Goal: Communication & Community: Answer question/provide support

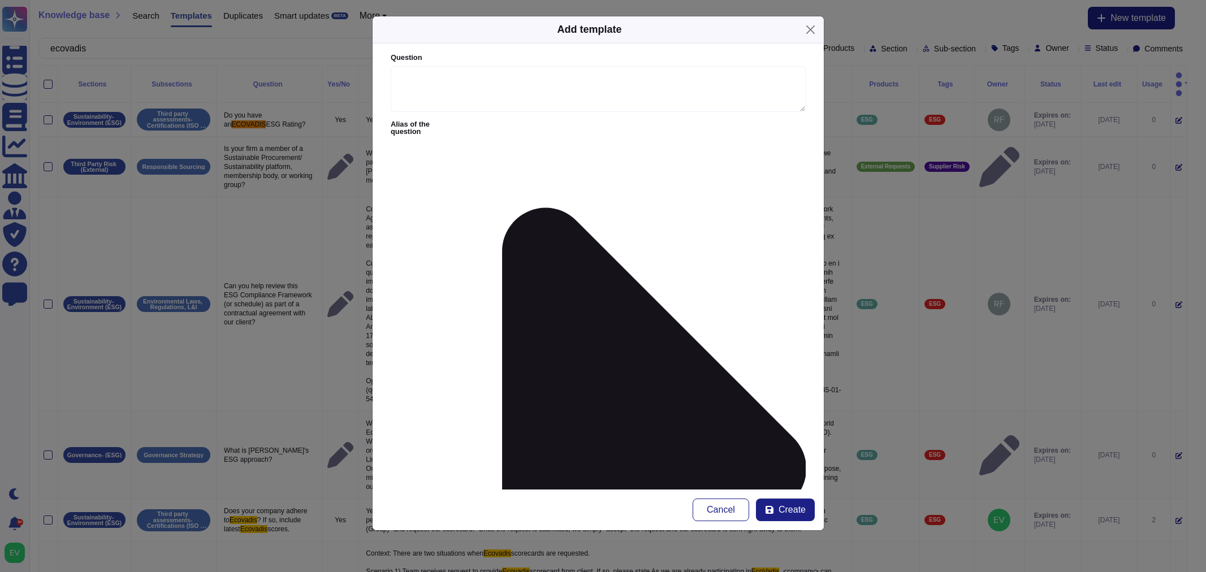
scroll to position [284, 0]
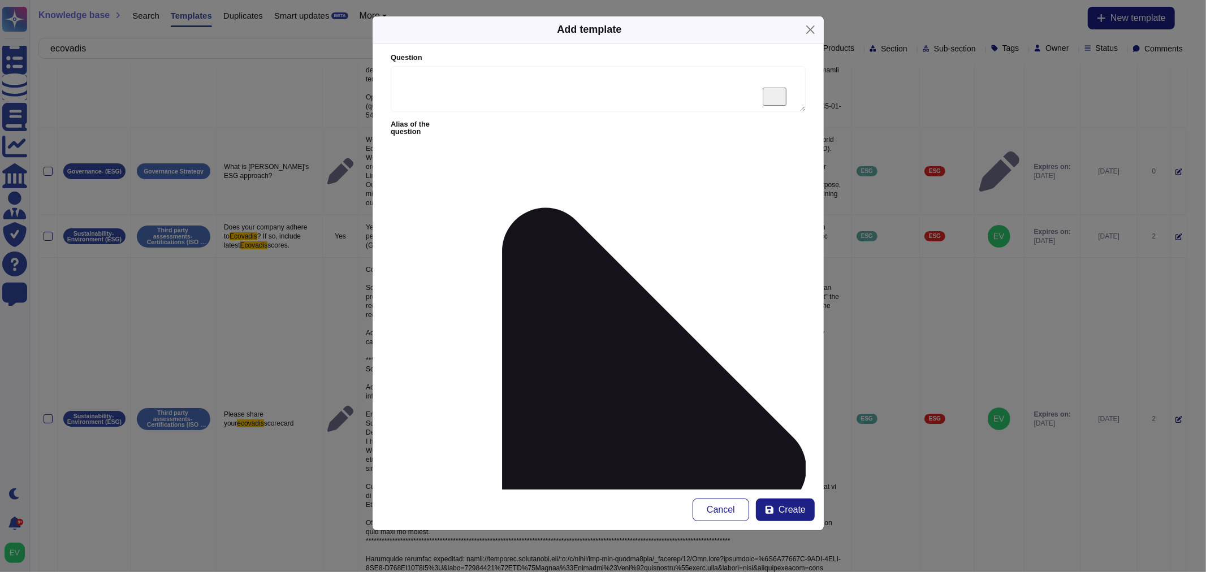
click at [521, 63] on div "Question" at bounding box center [598, 82] width 415 height 59
click at [493, 85] on textarea "Question" at bounding box center [598, 89] width 415 height 46
click at [698, 76] on textarea "We will like to feature an External Expert from ENS as a speaker," at bounding box center [598, 89] width 415 height 46
paste textarea "Could you please advise on any risk, compliance, or governance considerations a…"
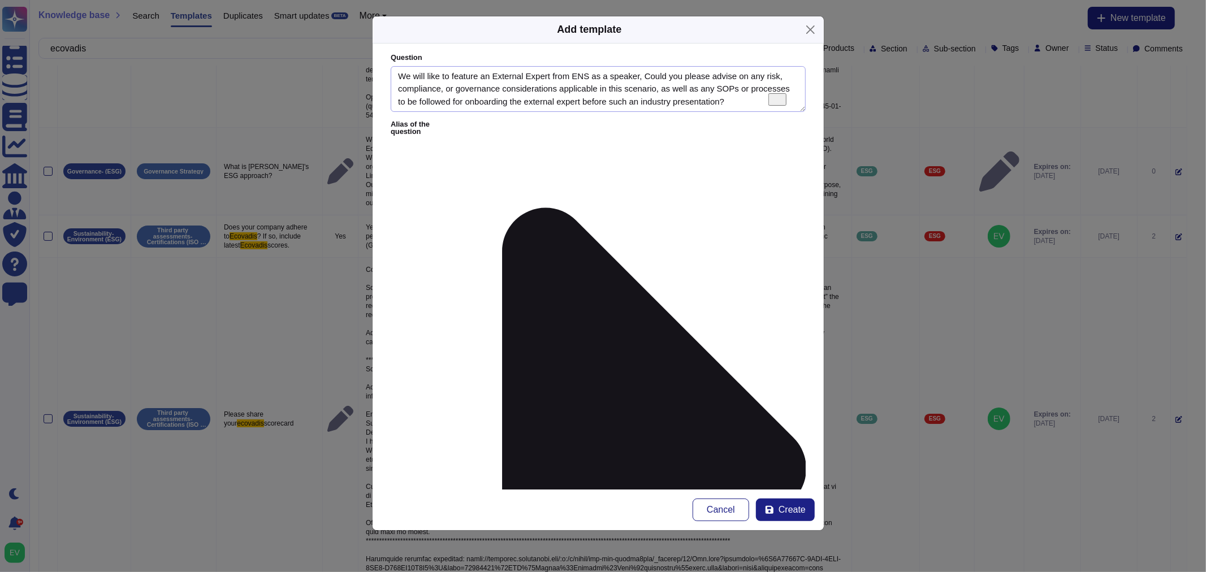
click at [425, 74] on textarea "We will like to feature an External Expert from ENS as a speaker, Could you ple…" at bounding box center [598, 89] width 415 height 46
click at [619, 76] on textarea "We would like to feature an External Expert from ENS as a speaker, Could you pl…" at bounding box center [598, 89] width 415 height 46
click at [724, 65] on div "Question We would like to feature an External Expert from ENS as a speaker, Cou…" at bounding box center [598, 82] width 415 height 59
click at [642, 76] on textarea "We would like to feature an External Expert from ENS as a speaker, Could you pl…" at bounding box center [598, 89] width 415 height 46
drag, startPoint x: 653, startPoint y: 75, endPoint x: 683, endPoint y: 76, distance: 29.4
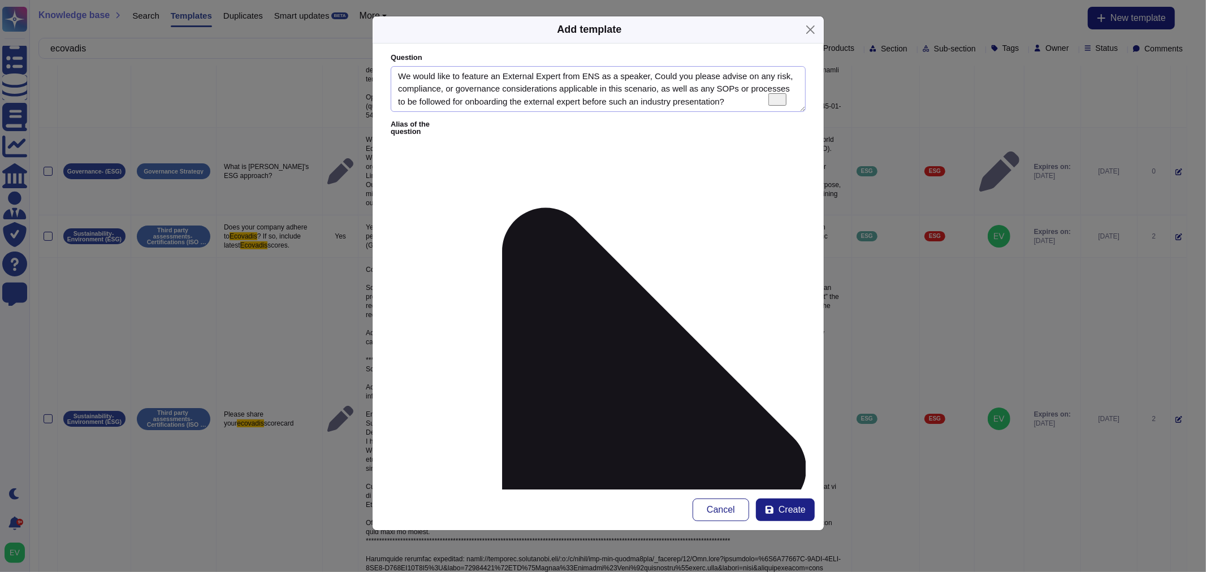
click at [653, 76] on textarea "We would like to feature an External Expert from ENS as a speaker, Could you pl…" at bounding box center [598, 89] width 415 height 46
drag, startPoint x: 752, startPoint y: 99, endPoint x: 227, endPoint y: 20, distance: 530.7
click at [227, 20] on div "Add template Question We would like to feature an External Expert from ENS as a…" at bounding box center [603, 286] width 1206 height 572
type textarea "We would like to feature an External Expert from ENS as a speaker, could you pl…"
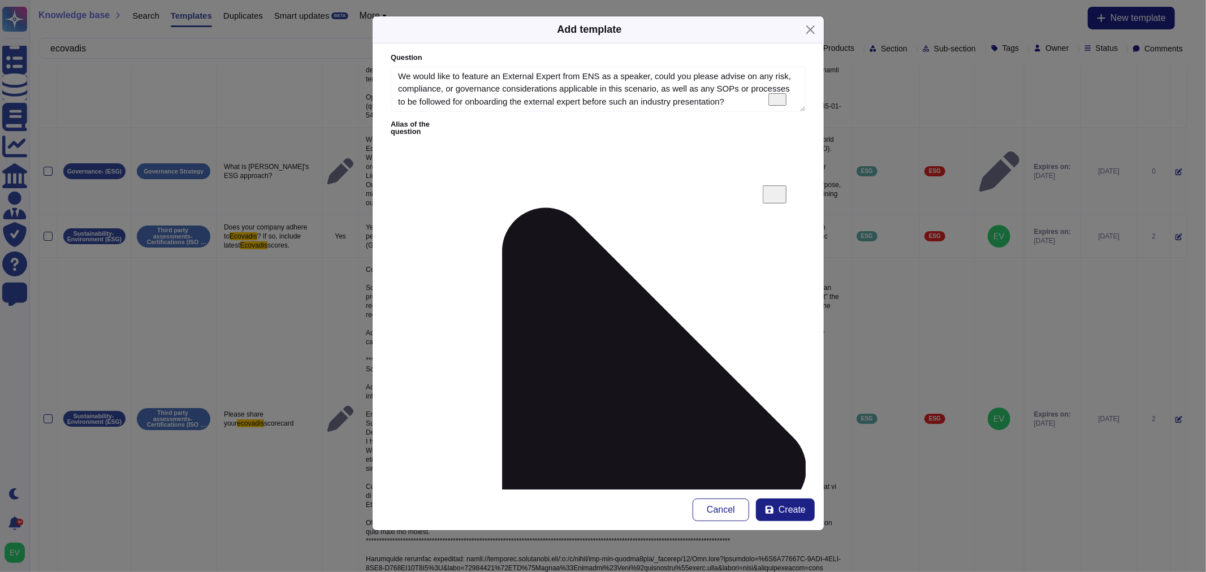
paste textarea "1- The team would have to contact the External Workers [PERSON_NAME] and let th…"
type textarea "1- The team would have to contact the External Workers [PERSON_NAME] and let th…"
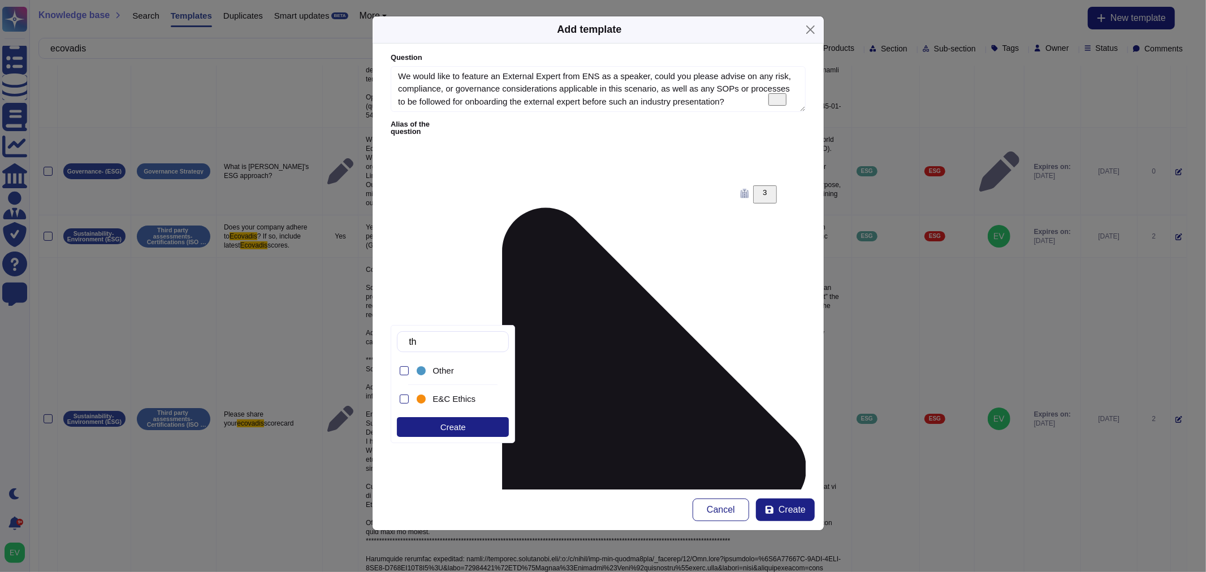
type input "t"
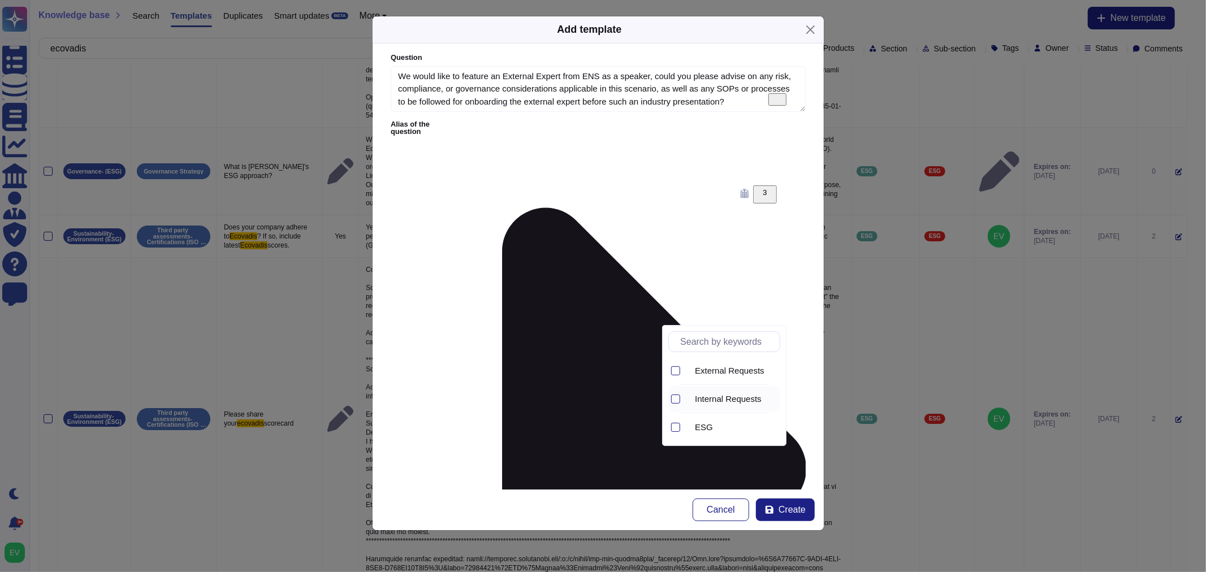
click at [745, 396] on span "Internal Requests" at bounding box center [728, 399] width 67 height 10
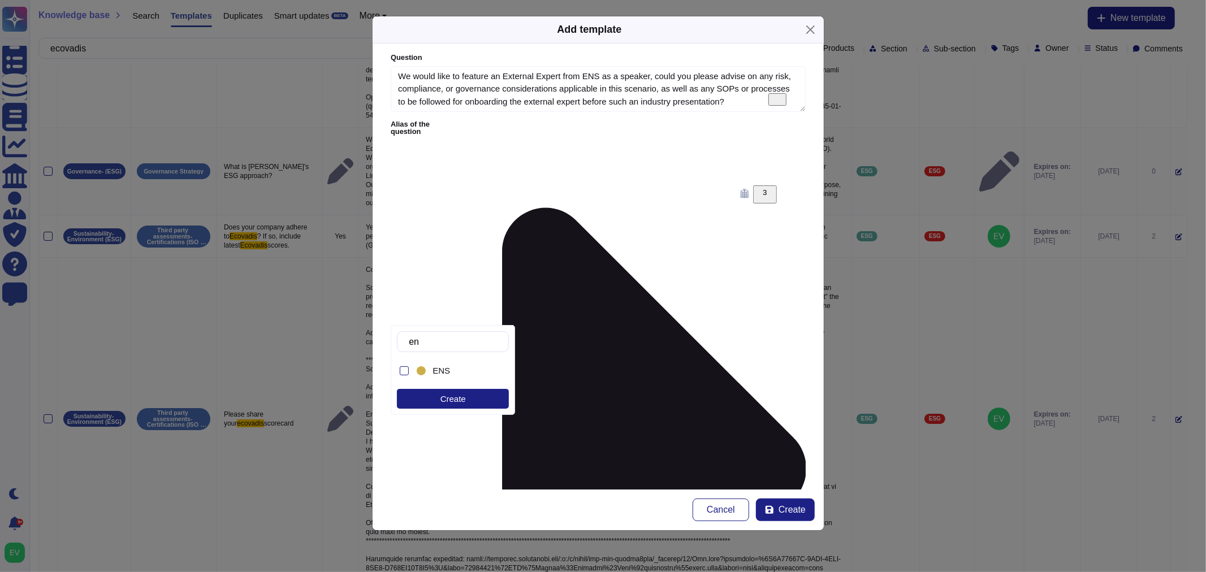
type input "ens"
click at [443, 364] on div "ENS" at bounding box center [456, 370] width 83 height 25
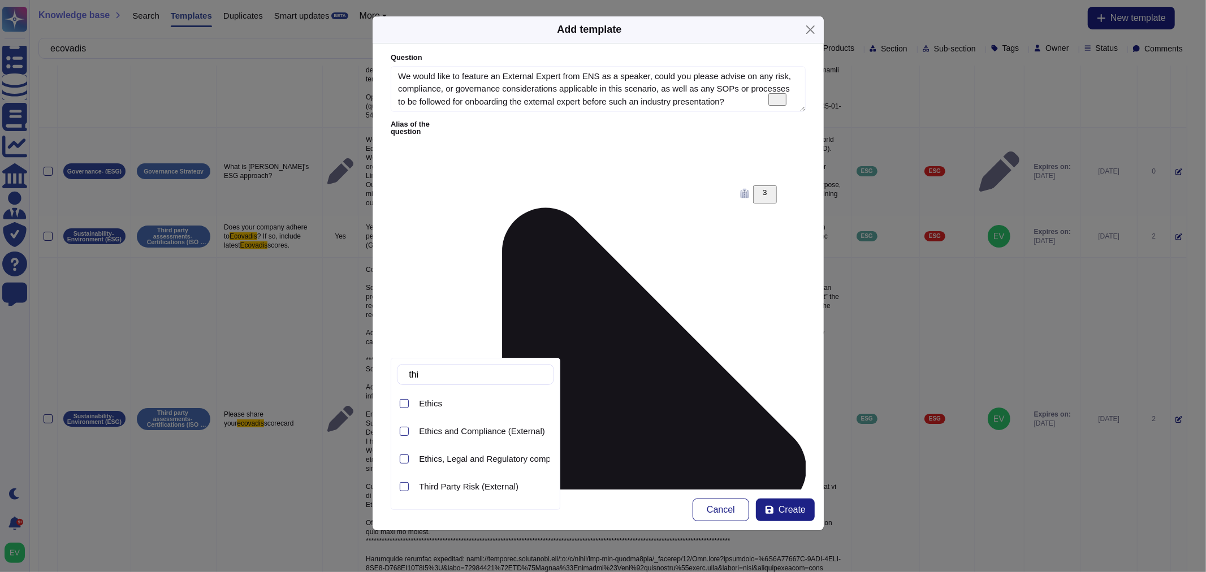
type input "thir"
click at [443, 434] on span "Third Party Risk (Internal)" at bounding box center [467, 432] width 97 height 10
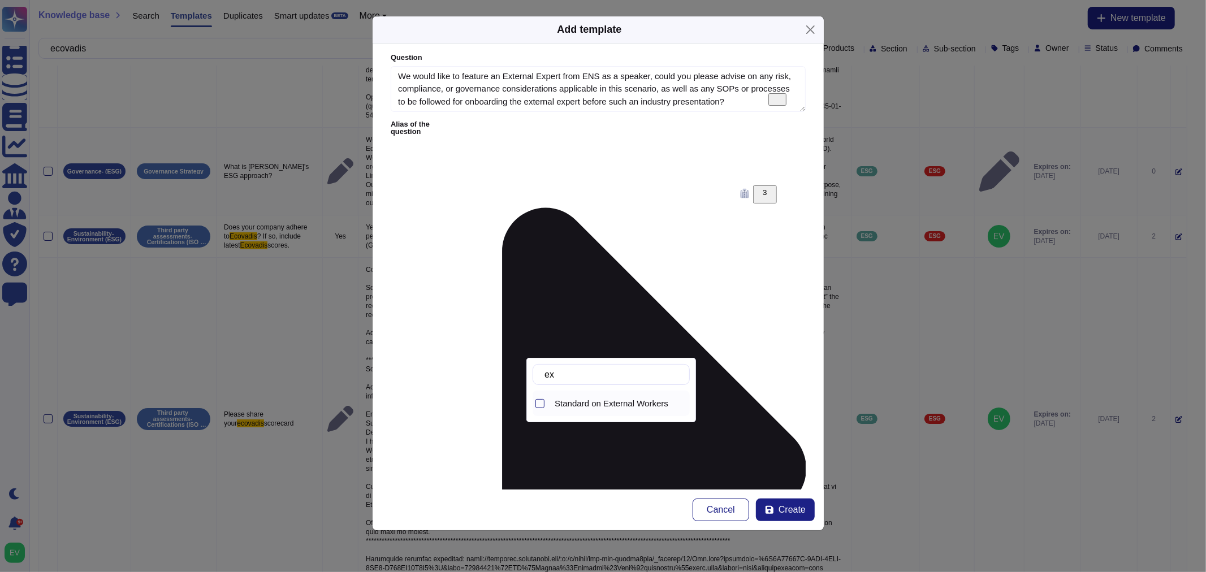
click at [545, 403] on div "Standard on External Workers" at bounding box center [611, 403] width 157 height 25
click at [642, 374] on input "ex" at bounding box center [614, 375] width 150 height 20
type input "e"
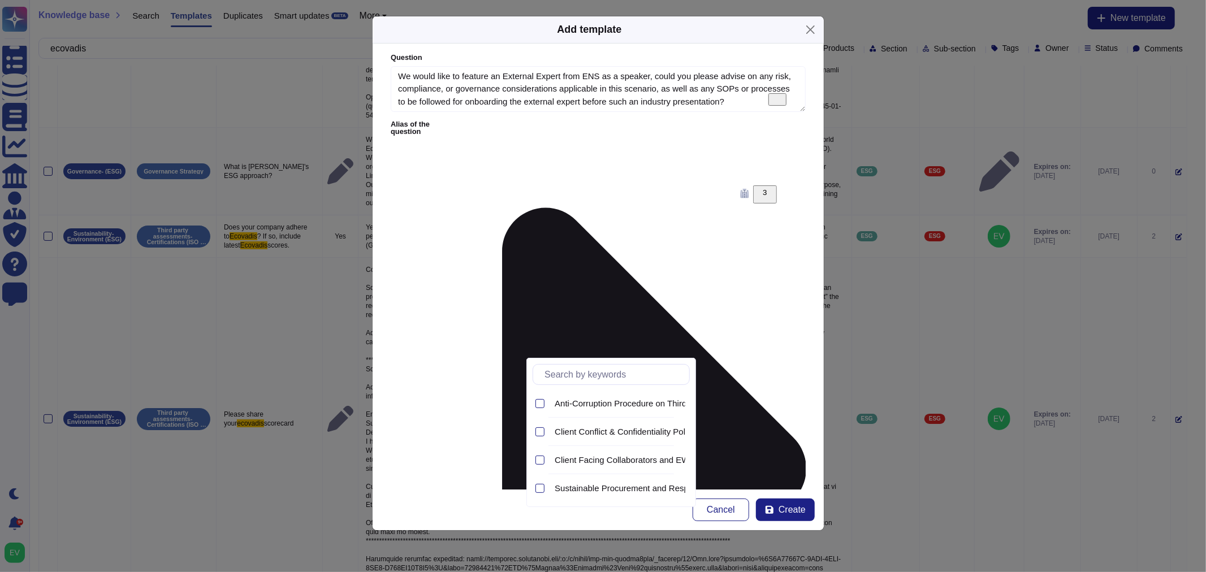
type input "p"
click at [550, 456] on div "Client Facing Collaborators and EW Policy" at bounding box center [620, 459] width 140 height 10
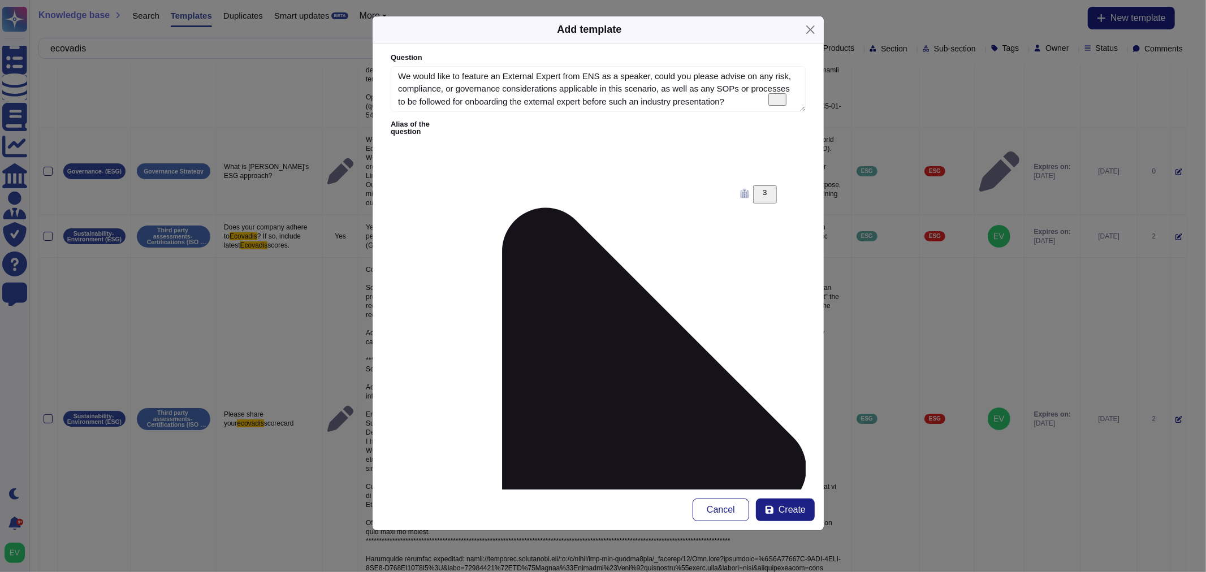
scroll to position [30, 0]
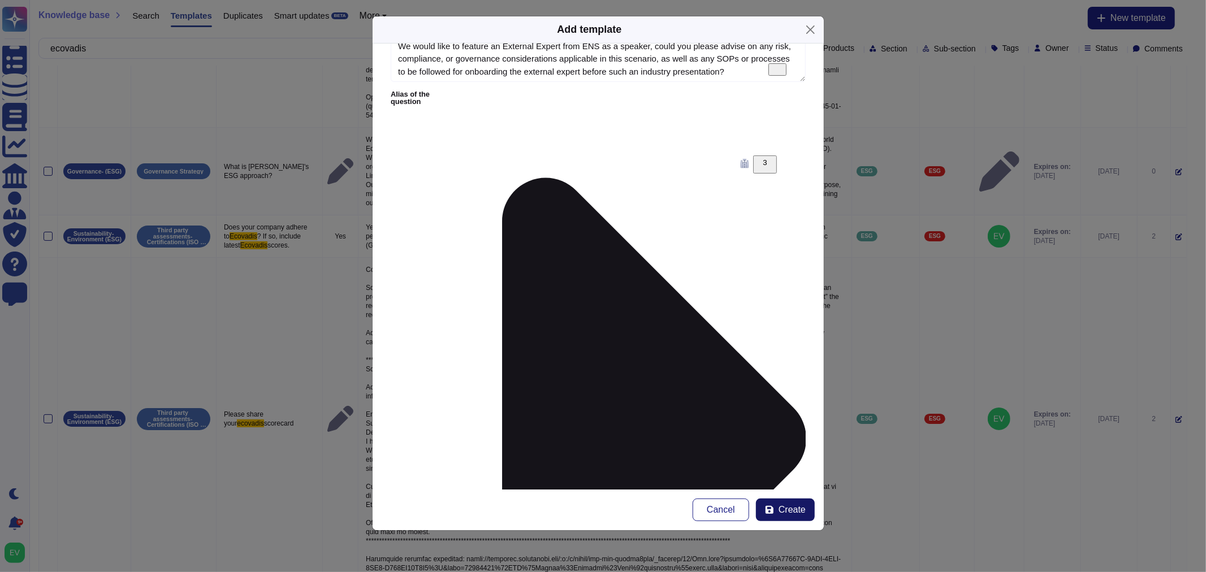
click at [795, 518] on button "Create" at bounding box center [785, 510] width 59 height 23
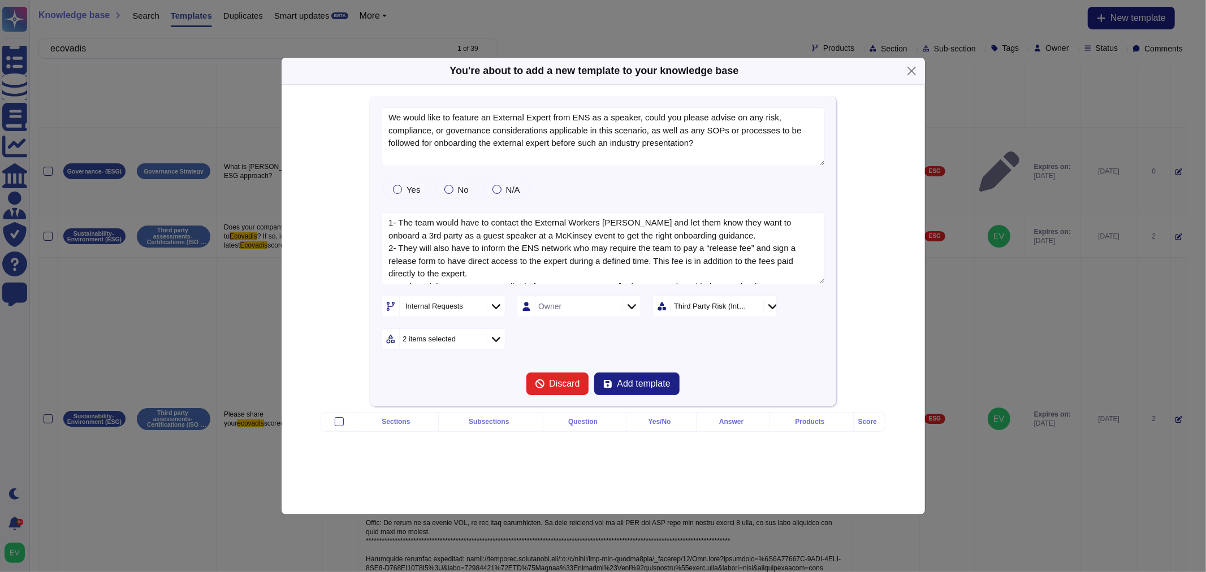
type textarea "We would like to feature an External Expert from ENS as a speaker, could you pl…"
type textarea "1- The team would have to contact the External Workers [PERSON_NAME] and let th…"
click at [631, 379] on span "Add template" at bounding box center [643, 383] width 53 height 9
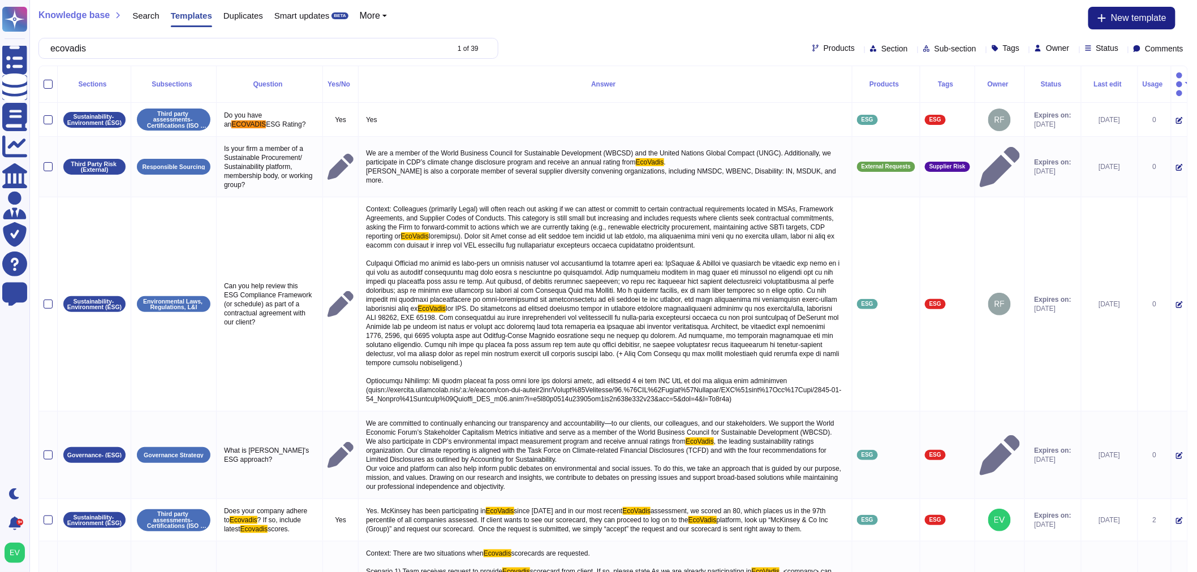
click at [37, 13] on div "Knowledge base Search Templates Duplicates Smart updates BETA More New template…" at bounding box center [612, 33] width 1167 height 66
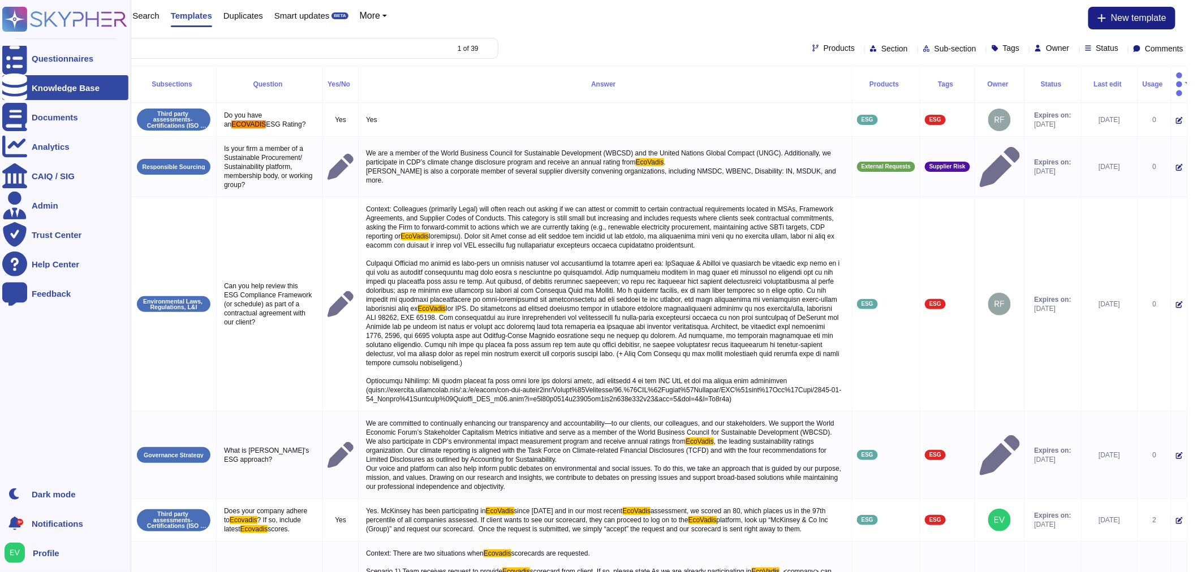
click at [7, 17] on rect at bounding box center [14, 19] width 25 height 25
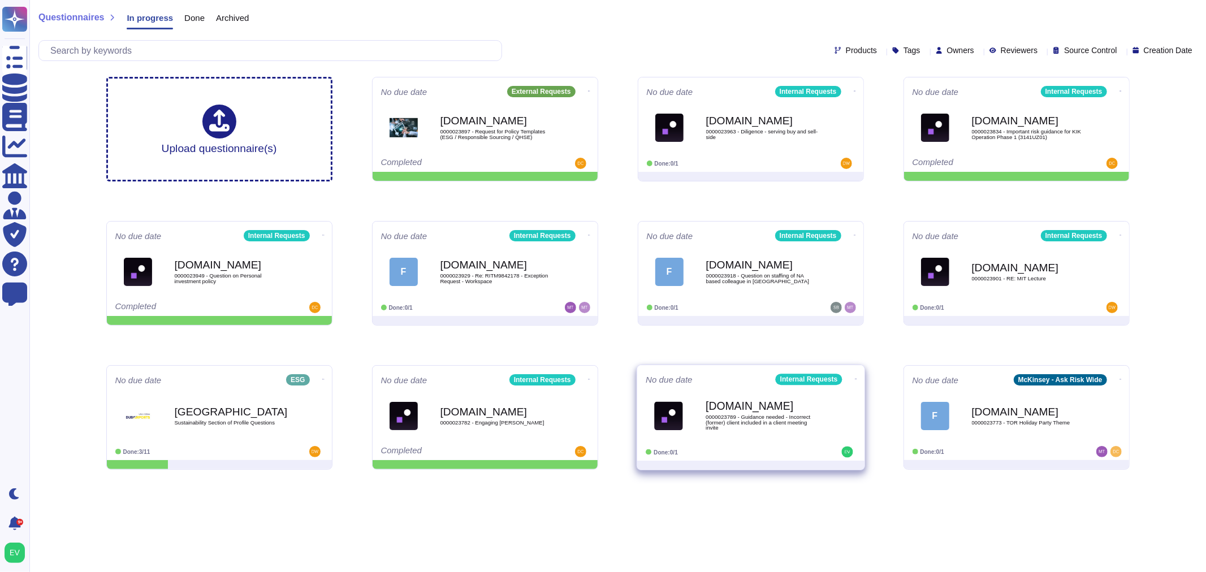
click at [776, 434] on div "[DOMAIN_NAME] 0000023789 - Guidance needed - Incorrect (former) client included…" at bounding box center [763, 416] width 114 height 46
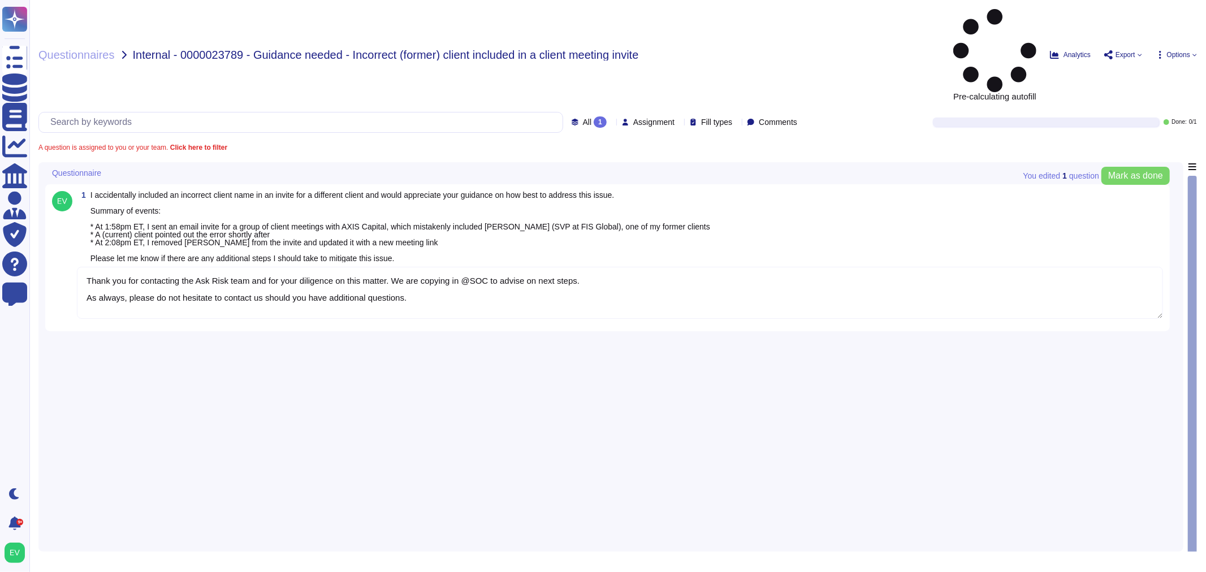
type textarea "Thank you for contacting the Ask Risk team and for your diligence on this matte…"
click at [76, 49] on span "Questionnaires" at bounding box center [76, 54] width 76 height 11
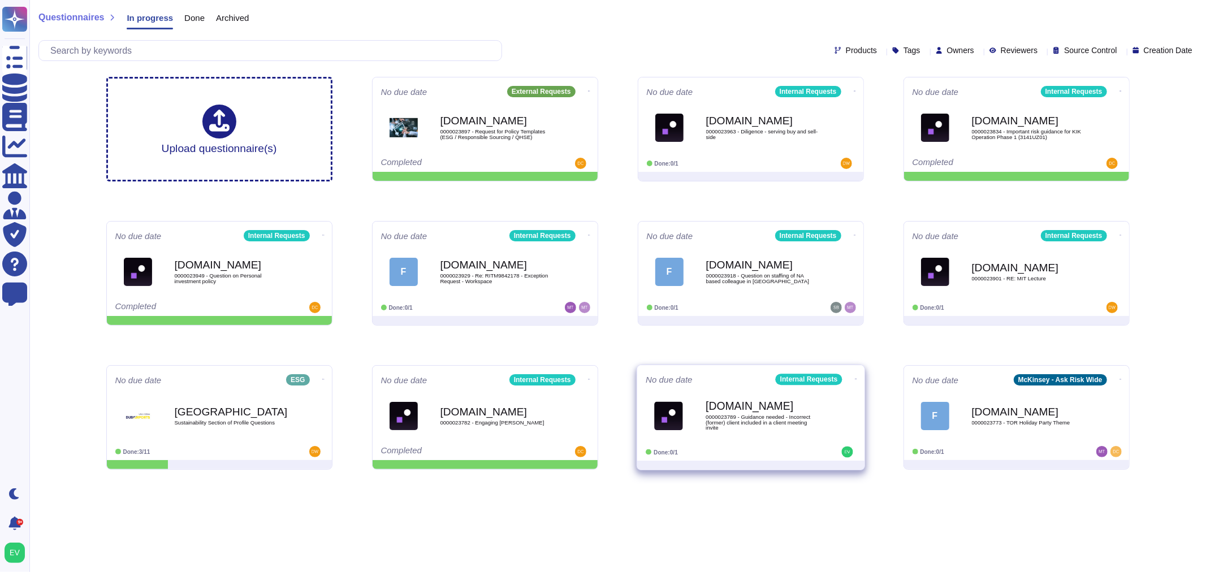
click at [854, 378] on icon at bounding box center [855, 379] width 2 height 3
